Goal: Task Accomplishment & Management: Manage account settings

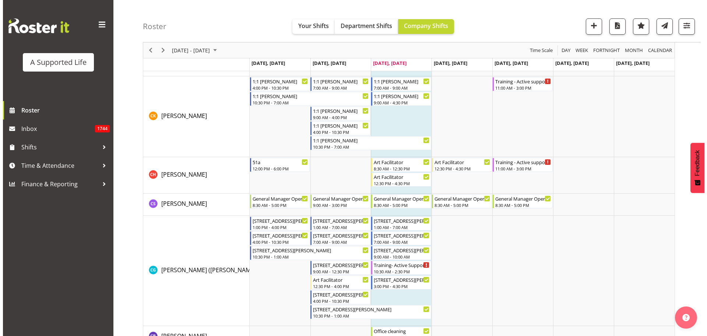
scroll to position [1130, 0]
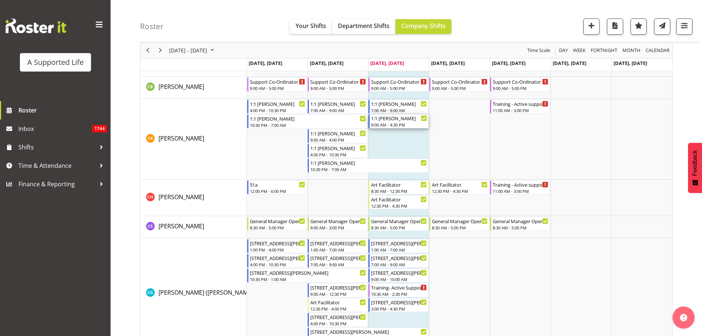
click at [399, 124] on div "9:00 AM - 4:30 PM" at bounding box center [399, 125] width 56 height 6
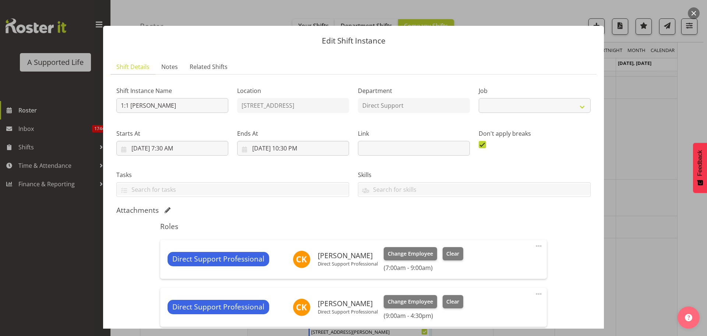
select select "4112"
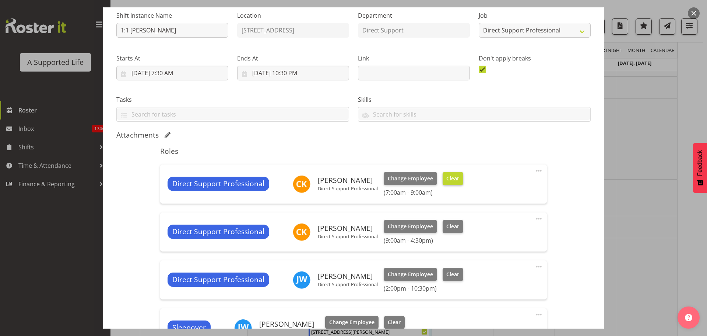
scroll to position [98, 0]
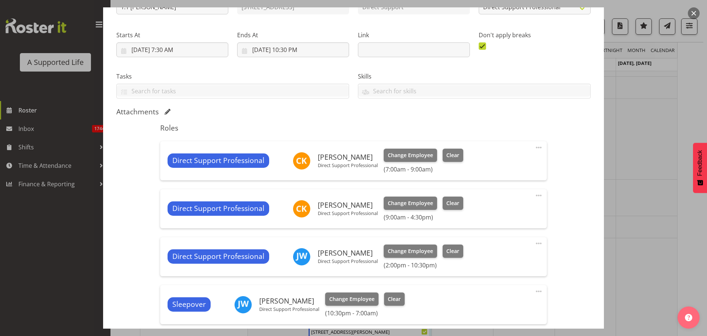
click at [535, 196] on span at bounding box center [539, 195] width 9 height 9
click at [499, 215] on link "Edit" at bounding box center [508, 212] width 71 height 13
select select "7"
select select "2025"
select select "16"
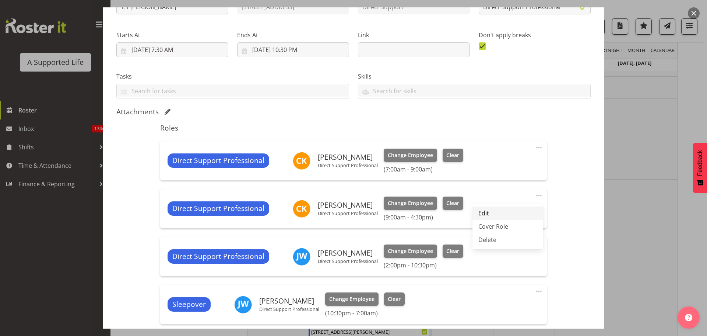
select select "30"
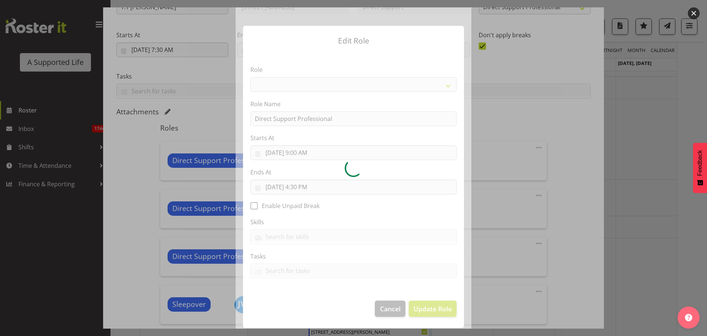
select select "519"
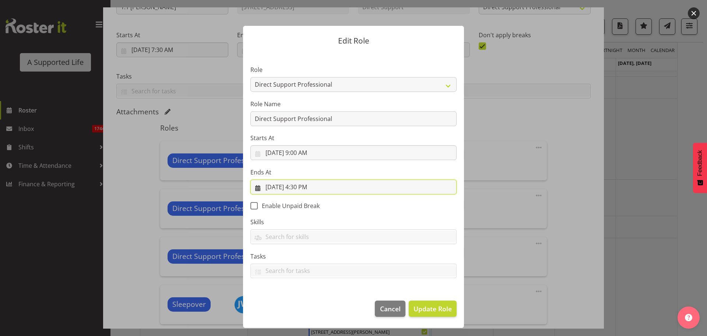
click at [310, 189] on input "[DATE] 4:30 PM" at bounding box center [353, 186] width 206 height 15
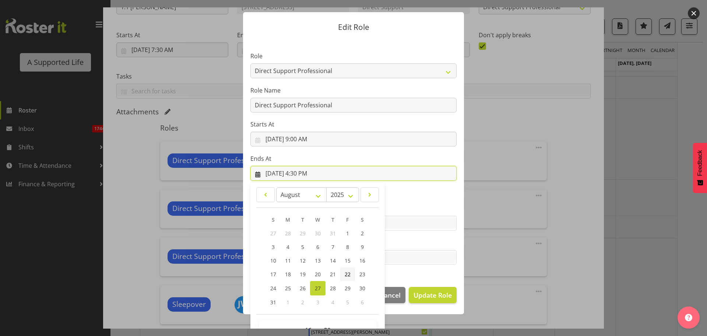
scroll to position [34, 0]
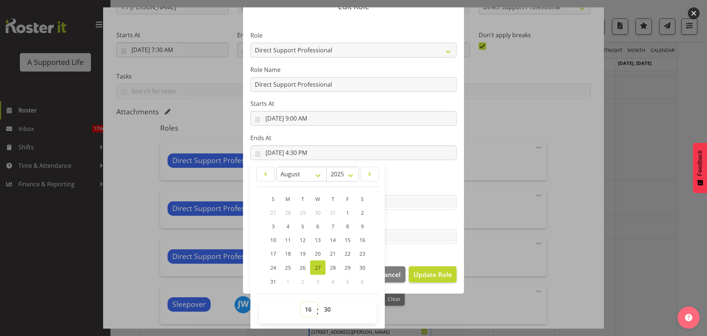
click at [308, 308] on select "00 01 02 03 04 05 06 07 08 09 10 11 12 13 14 15 16 17 18 19 20 21 22 23" at bounding box center [309, 309] width 17 height 15
select select "15"
click at [301, 302] on select "00 01 02 03 04 05 06 07 08 09 10 11 12 13 14 15 16 17 18 19 20 21 22 23" at bounding box center [309, 309] width 17 height 15
type input "[DATE] 3:30 PM"
click at [304, 308] on select "00 01 02 03 04 05 06 07 08 09 10 11 12 13 14 15 16 17 18 19 20 21 22 23" at bounding box center [309, 309] width 17 height 15
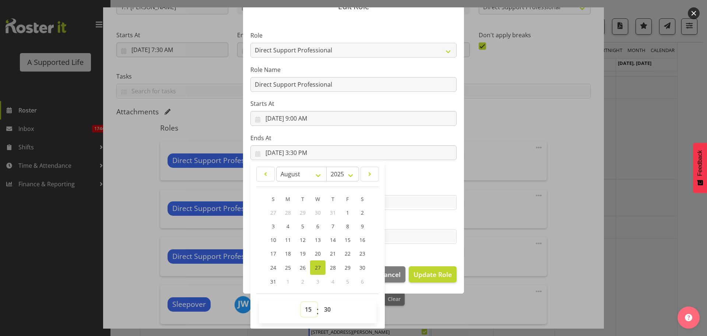
select select "17"
click at [301, 302] on select "00 01 02 03 04 05 06 07 08 09 10 11 12 13 14 15 16 17 18 19 20 21 22 23" at bounding box center [309, 309] width 17 height 15
type input "[DATE] 5:30 PM"
drag, startPoint x: 327, startPoint y: 309, endPoint x: 324, endPoint y: 302, distance: 8.2
click at [327, 309] on select "00 01 02 03 04 05 06 07 08 09 10 11 12 13 14 15 16 17 18 19 20 21 22 23 24 25 2…" at bounding box center [328, 309] width 17 height 15
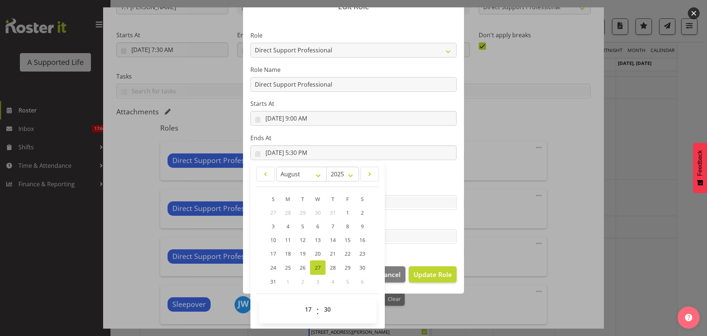
click at [256, 305] on div "00 01 02 03 04 05 06 07 08 09 10 11 12 13 14 15 16 17 18 19 20 21 22 23 : 00 01…" at bounding box center [317, 311] width 123 height 24
click at [256, 311] on div "00 01 02 03 04 05 06 07 08 09 10 11 12 13 14 15 16 17 18 19 20 21 22 23 : 00 01…" at bounding box center [317, 311] width 123 height 24
click at [374, 250] on div "S M T W T F S 27 28 29 30 31 1 2 3 4 5 6 7 8 9 10 11 12 13 14 15 16 17 18 19 20…" at bounding box center [317, 240] width 123 height 96
click at [403, 254] on section "Role Accounts and Payroll Admin Support Aspirations & Support Facilitator Chief…" at bounding box center [353, 138] width 221 height 241
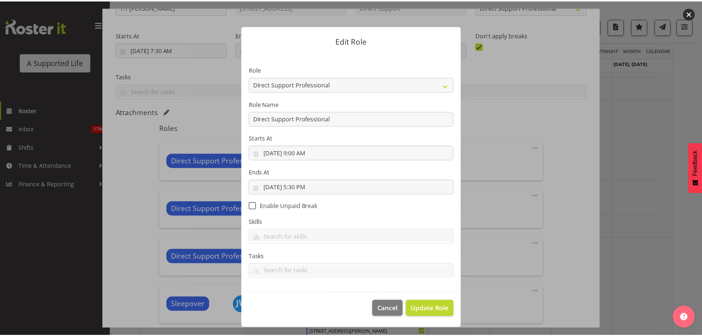
scroll to position [0, 0]
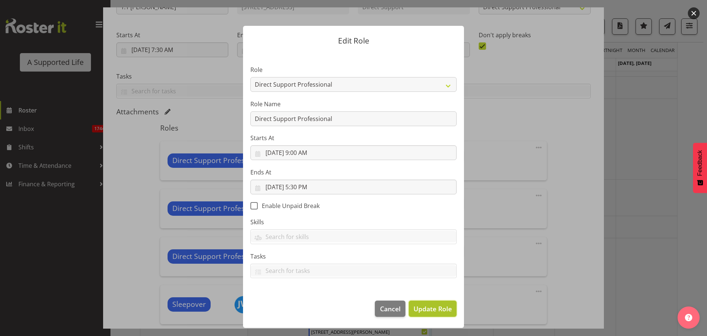
click at [432, 306] on span "Update Role" at bounding box center [433, 309] width 38 height 10
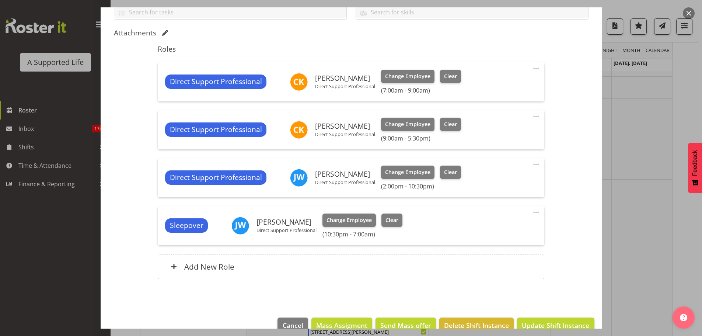
scroll to position [193, 0]
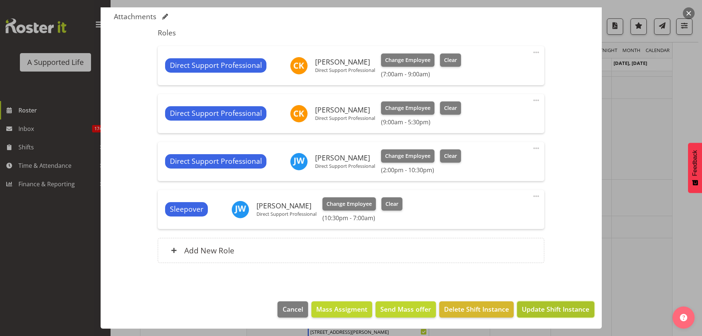
click at [522, 310] on span "Update Shift Instance" at bounding box center [555, 309] width 67 height 10
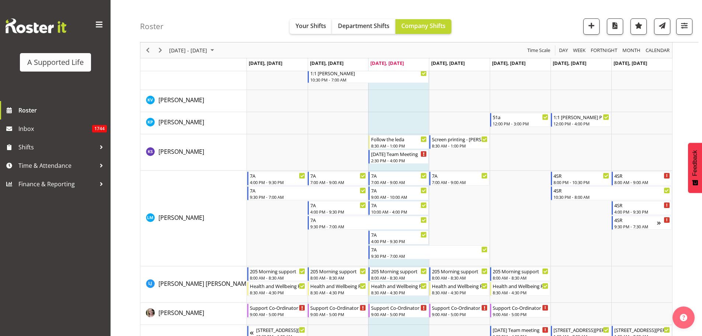
scroll to position [2755, 0]
